Goal: Find specific page/section: Find specific page/section

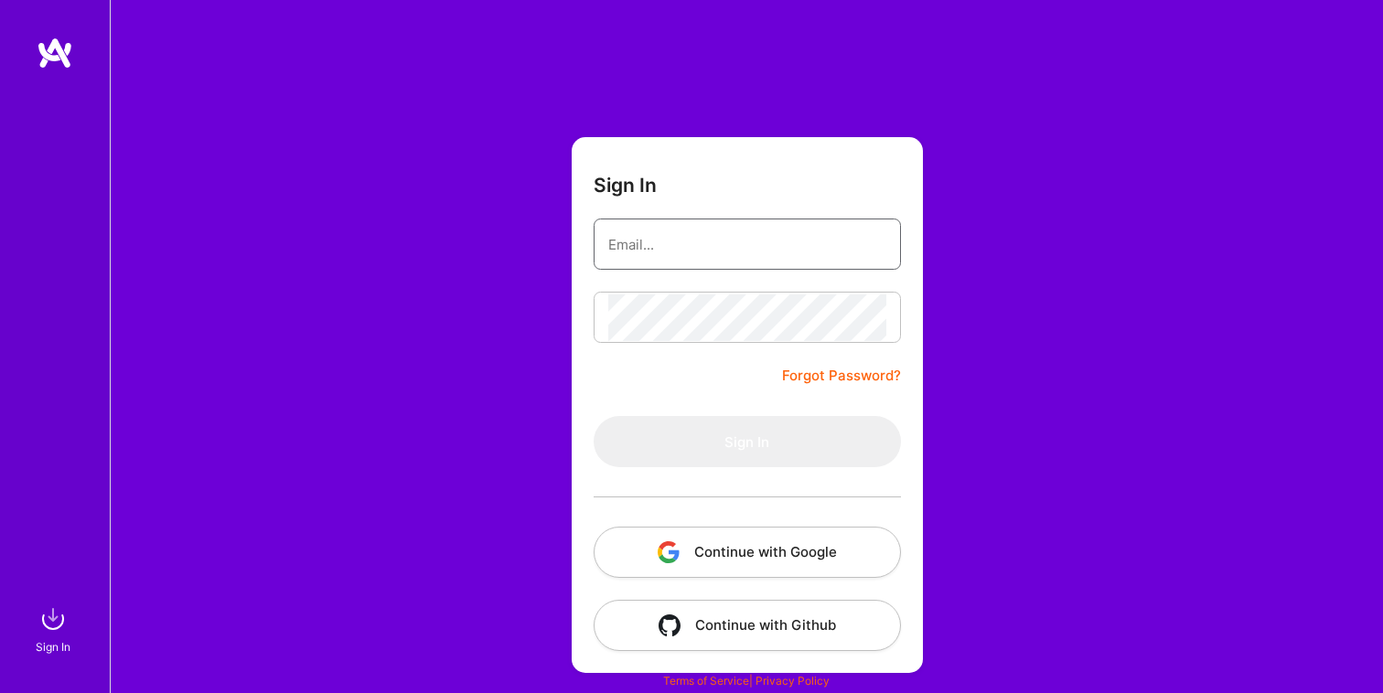
type input "[EMAIL_ADDRESS][PERSON_NAME][DOMAIN_NAME]"
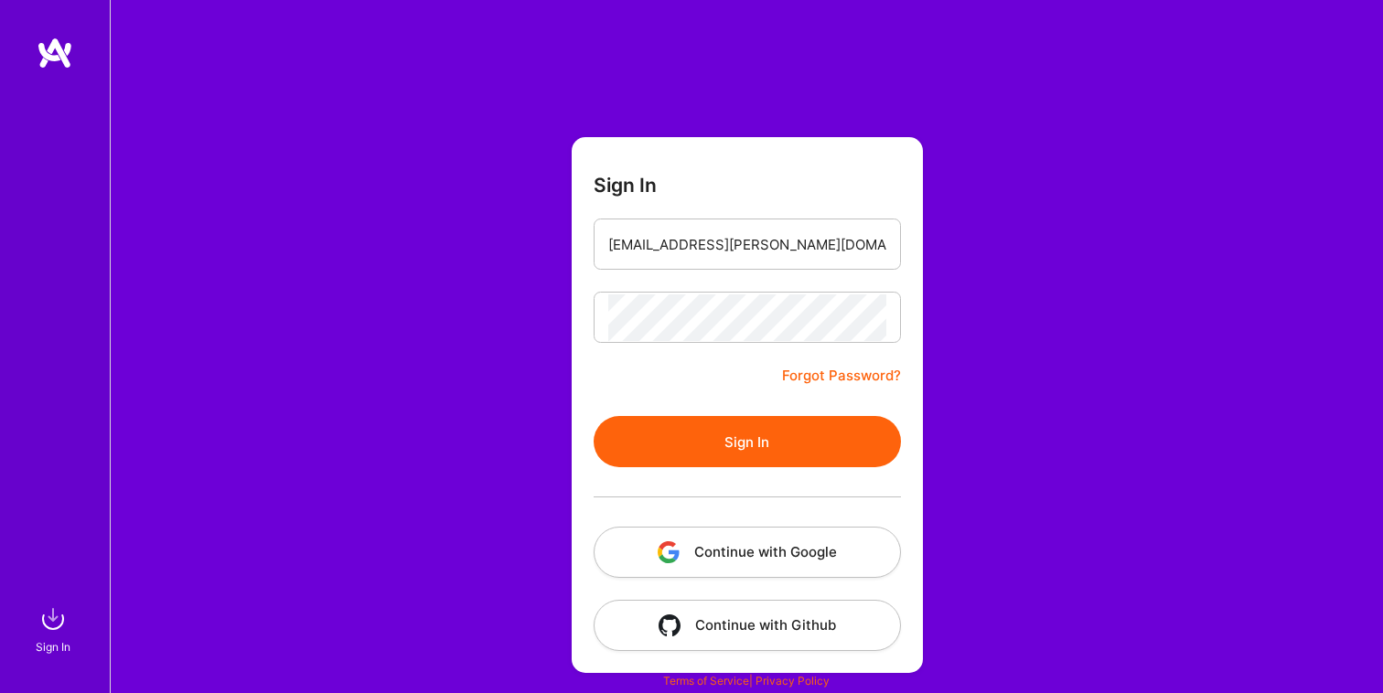
click at [735, 446] on button "Sign In" at bounding box center [746, 441] width 307 height 51
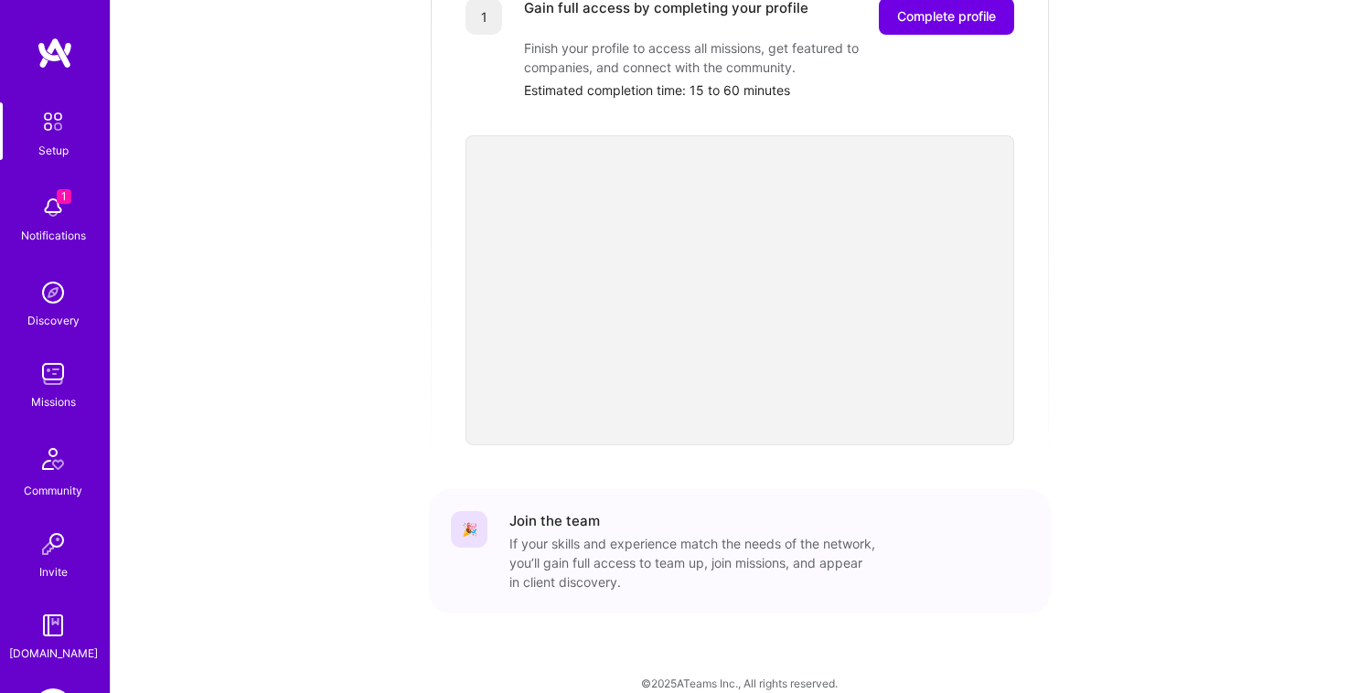
scroll to position [131, 0]
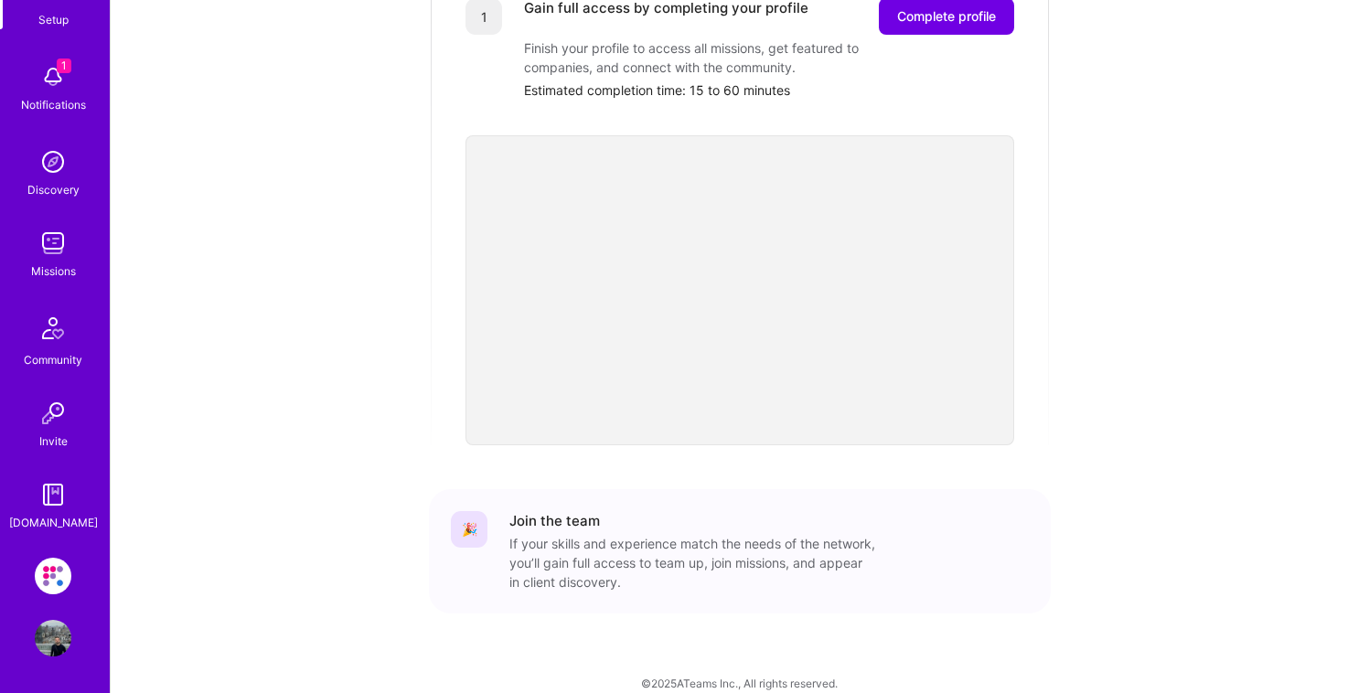
click at [54, 564] on img at bounding box center [53, 576] width 37 height 37
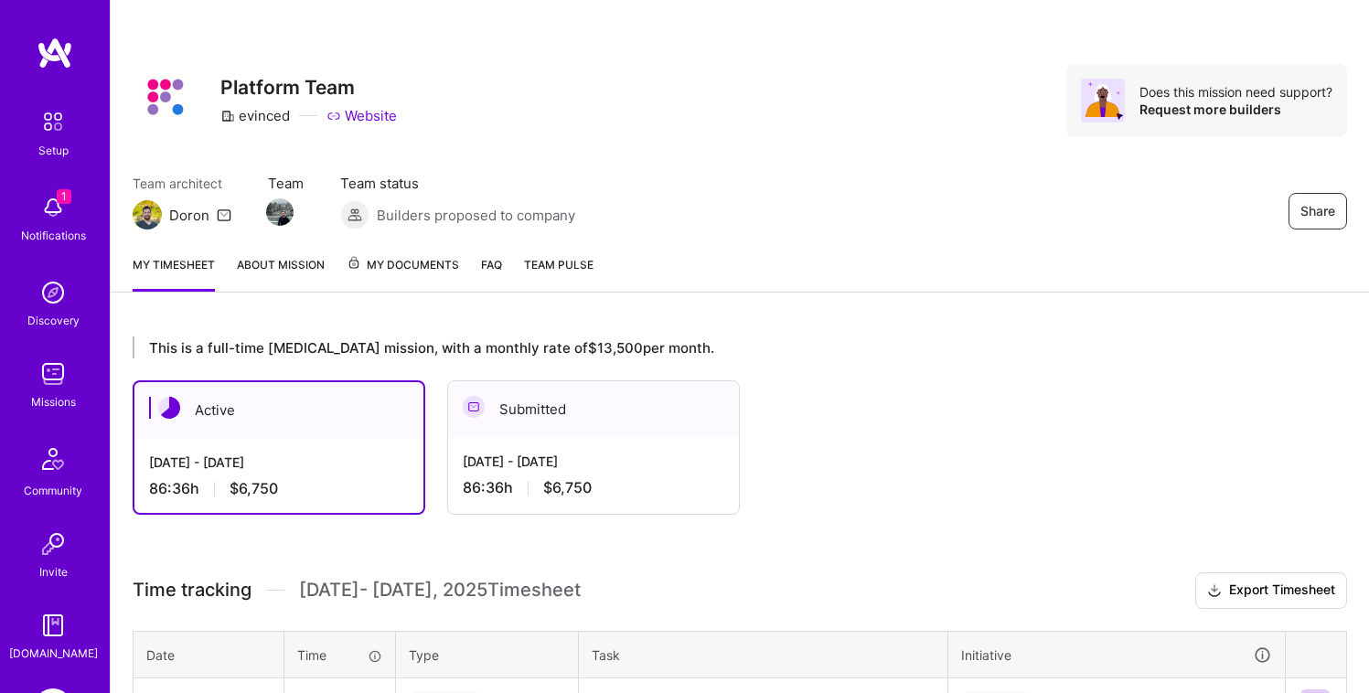
click at [286, 268] on link "About Mission" at bounding box center [281, 273] width 88 height 37
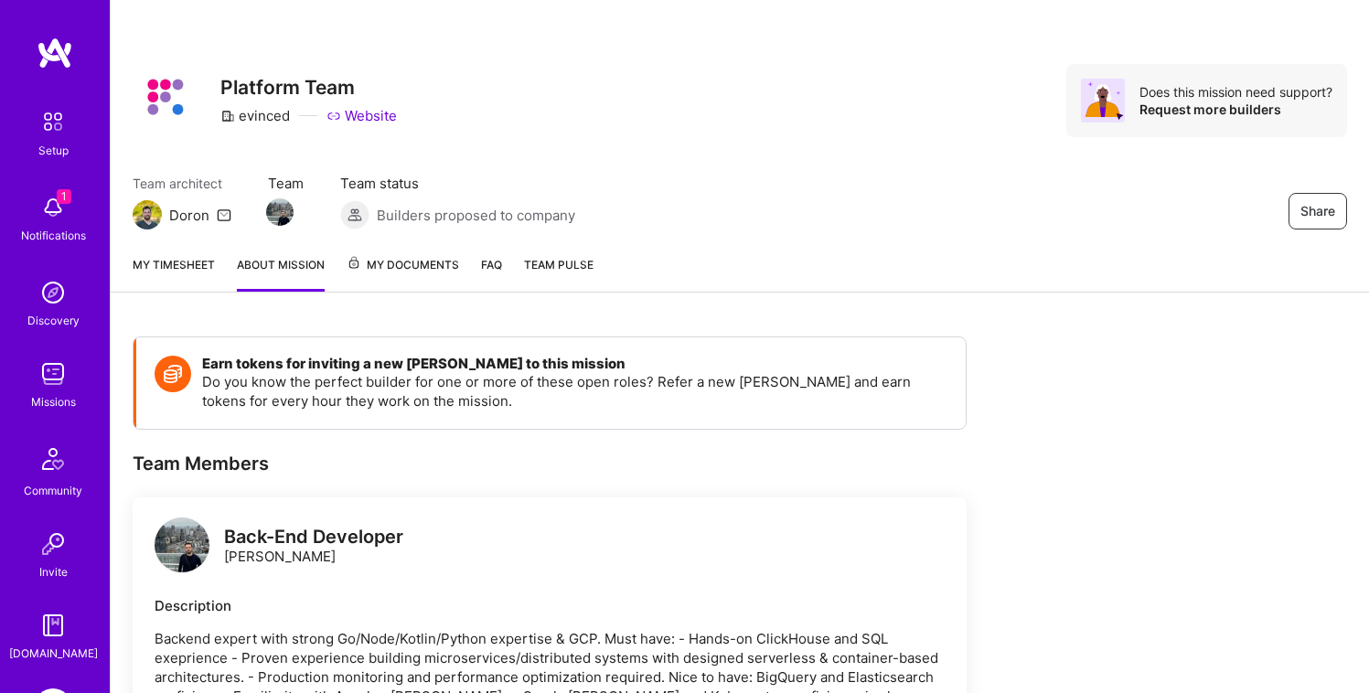
click at [418, 272] on span "My Documents" at bounding box center [403, 265] width 112 height 20
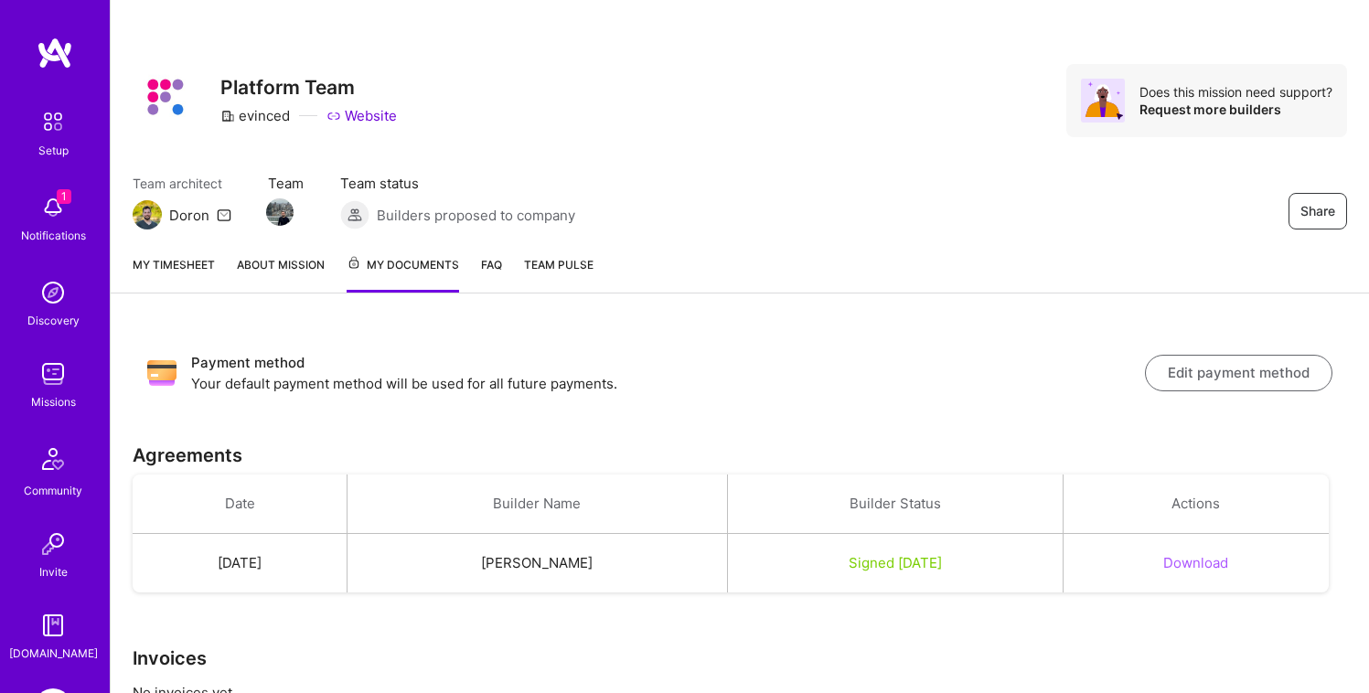
scroll to position [67, 0]
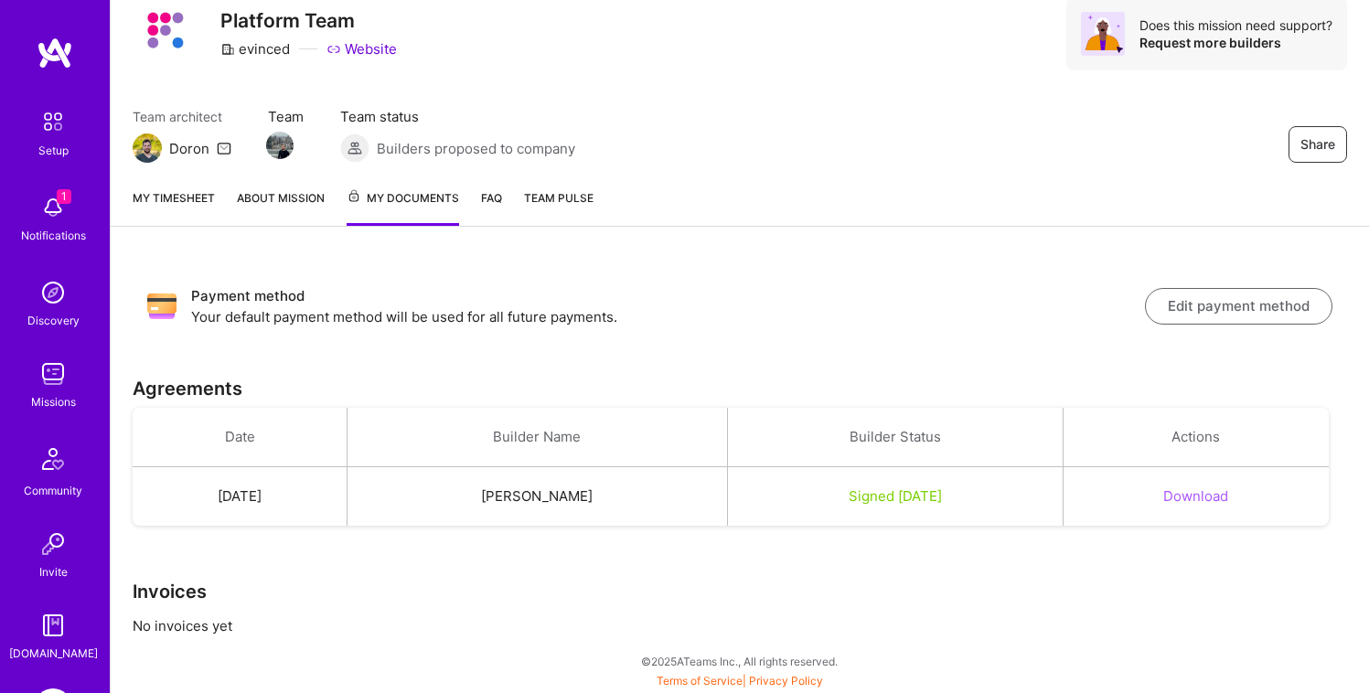
click at [35, 205] on img at bounding box center [53, 207] width 37 height 37
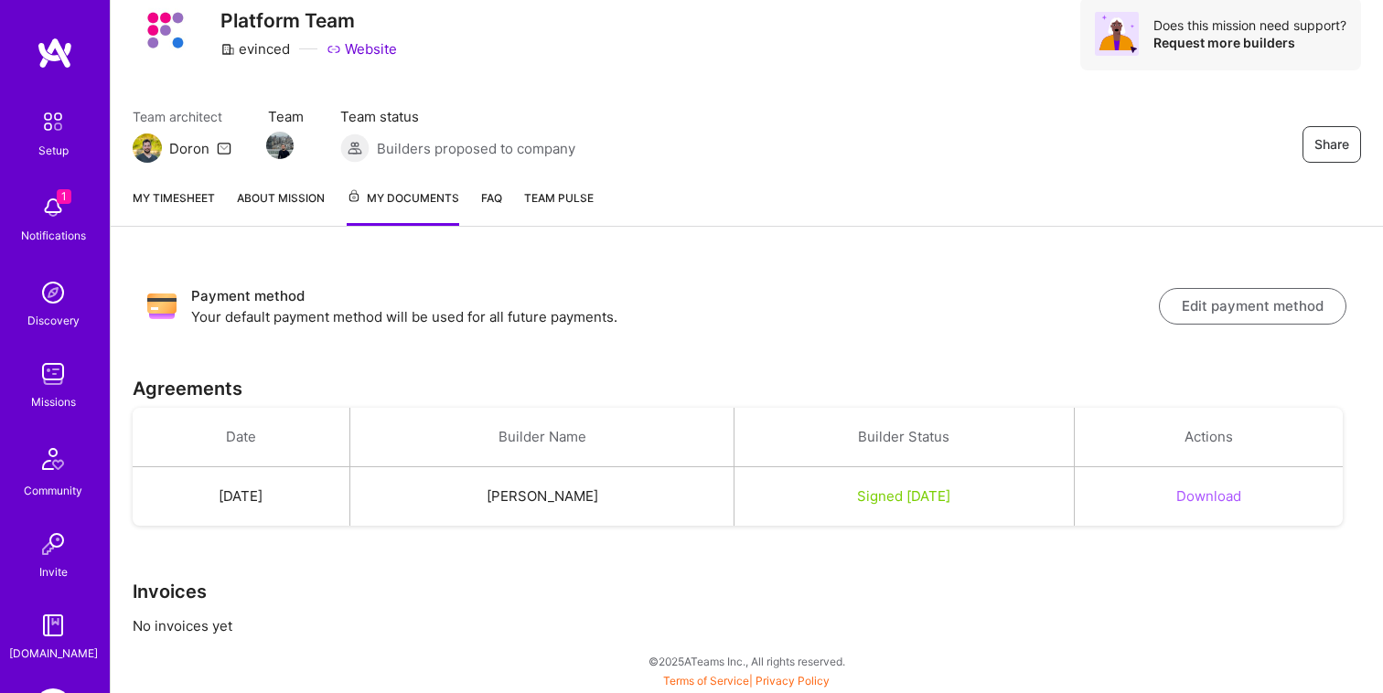
click at [844, 266] on div "1 Setup 1 Notifications Discovery Missions Community Invite [DOMAIN_NAME] Evinc…" at bounding box center [691, 308] width 1383 height 751
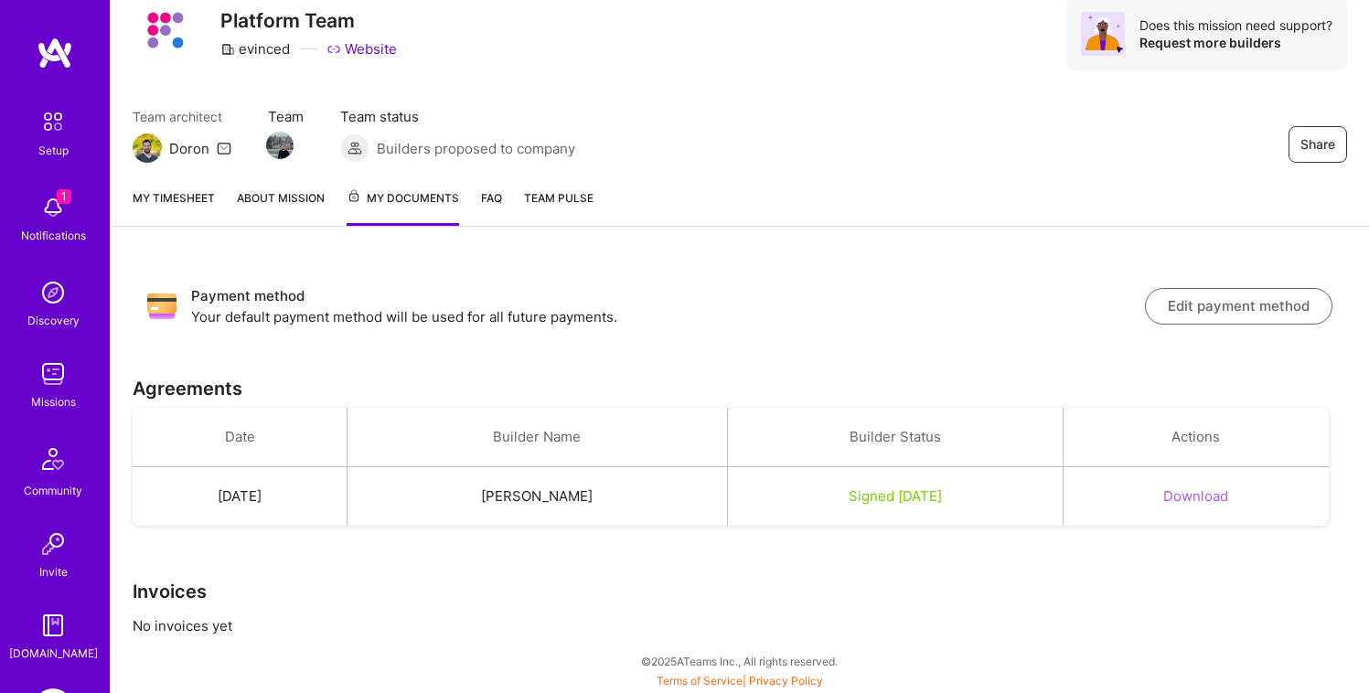
click at [43, 215] on img at bounding box center [53, 207] width 37 height 37
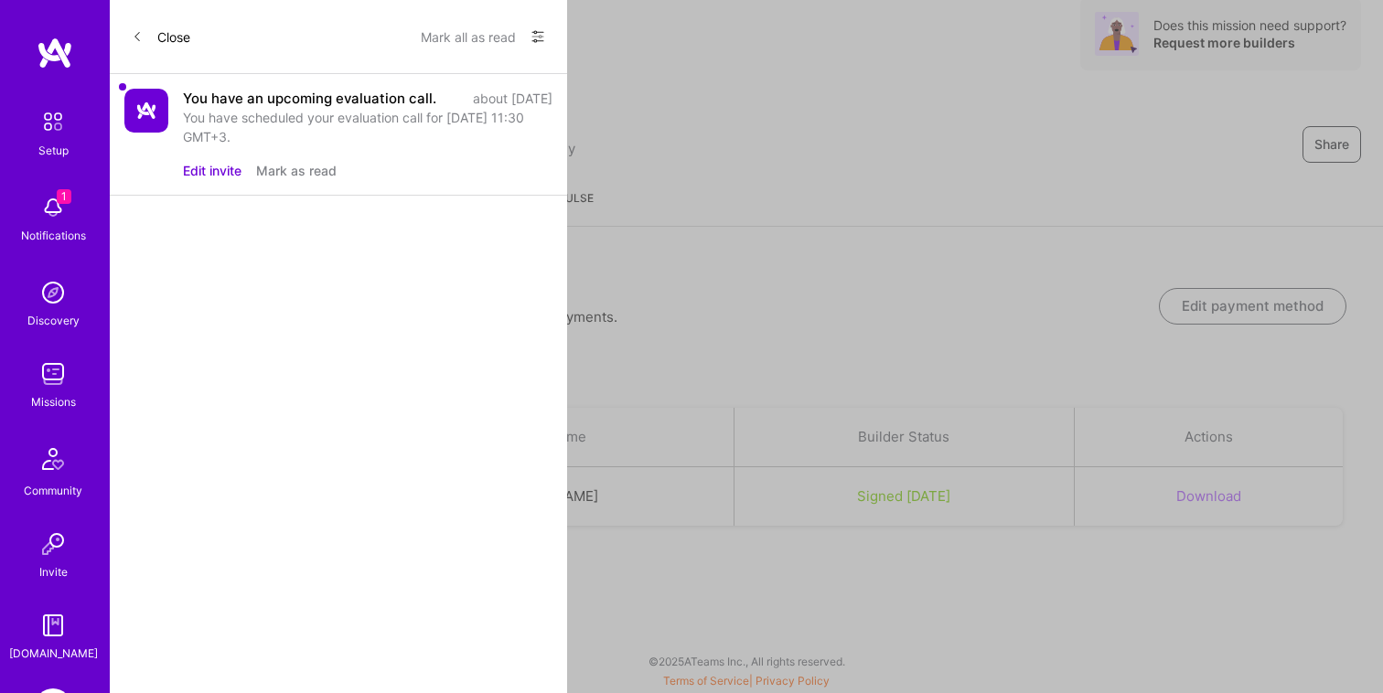
click at [283, 128] on div "You have scheduled your evaluation call for [DATE] 11:30 GMT+3." at bounding box center [367, 127] width 369 height 38
click at [287, 108] on div "You have an upcoming evaluation call." at bounding box center [309, 98] width 253 height 19
click at [304, 180] on button "Mark as read" at bounding box center [296, 170] width 80 height 19
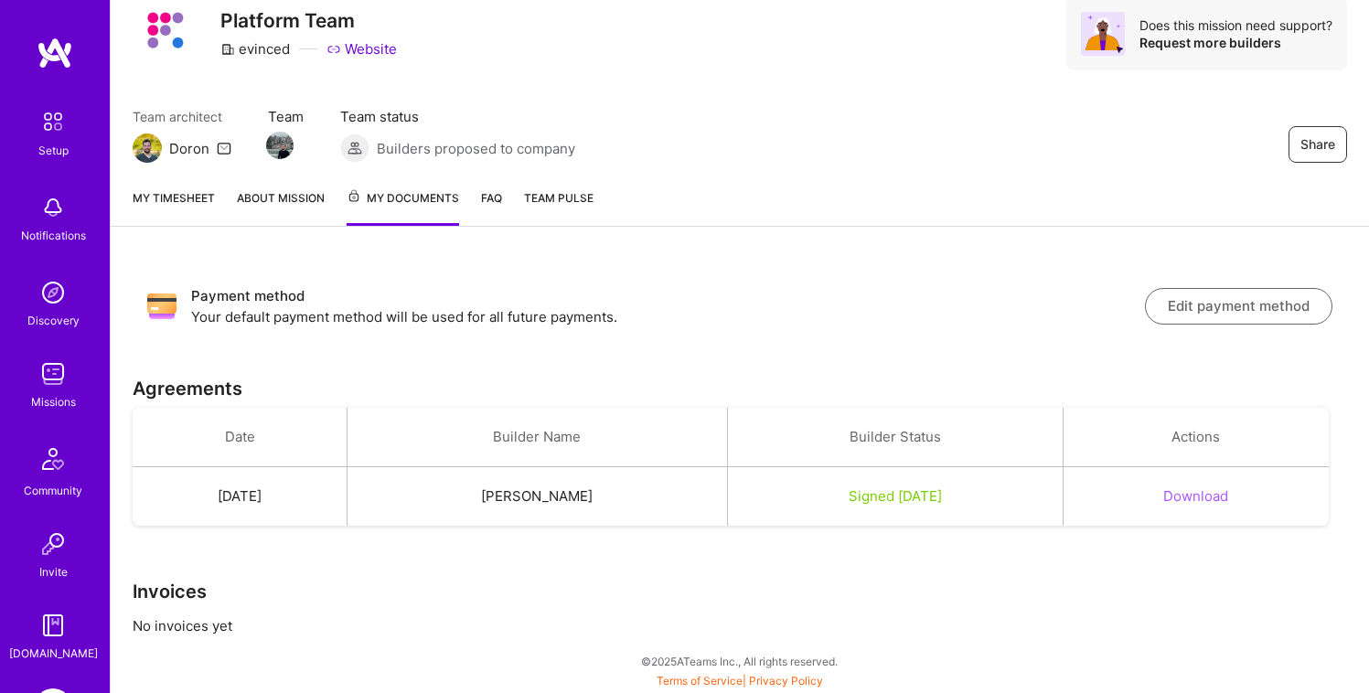
click at [831, 193] on div "Setup Notifications Discovery Missions Community Invite [DOMAIN_NAME] Evinced: …" at bounding box center [684, 308] width 1369 height 751
